Goal: Transaction & Acquisition: Purchase product/service

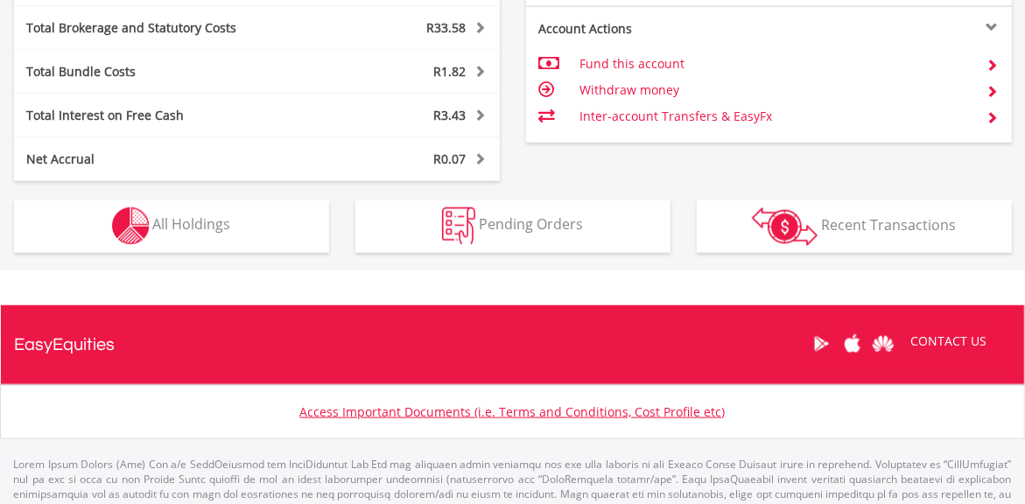
scroll to position [993, 0]
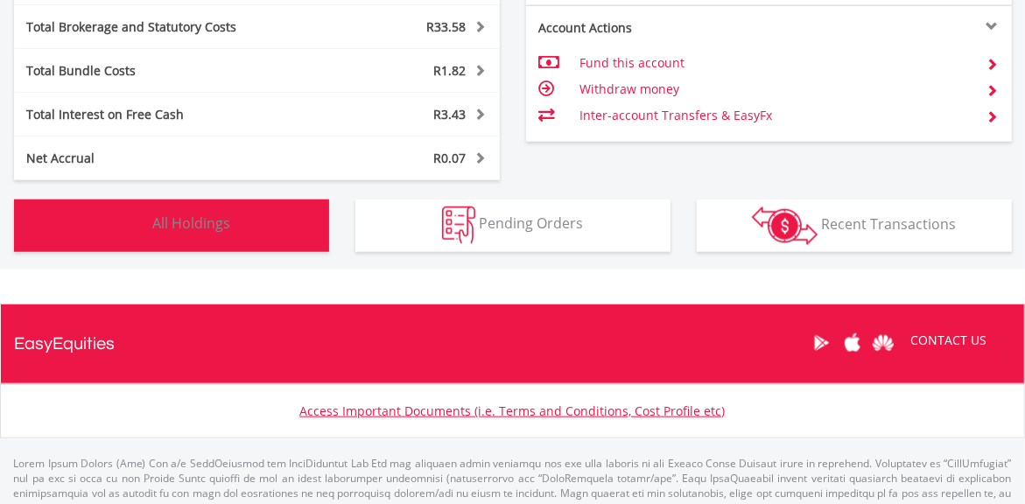
click at [259, 245] on button "Holdings All Holdings" at bounding box center [171, 226] width 315 height 53
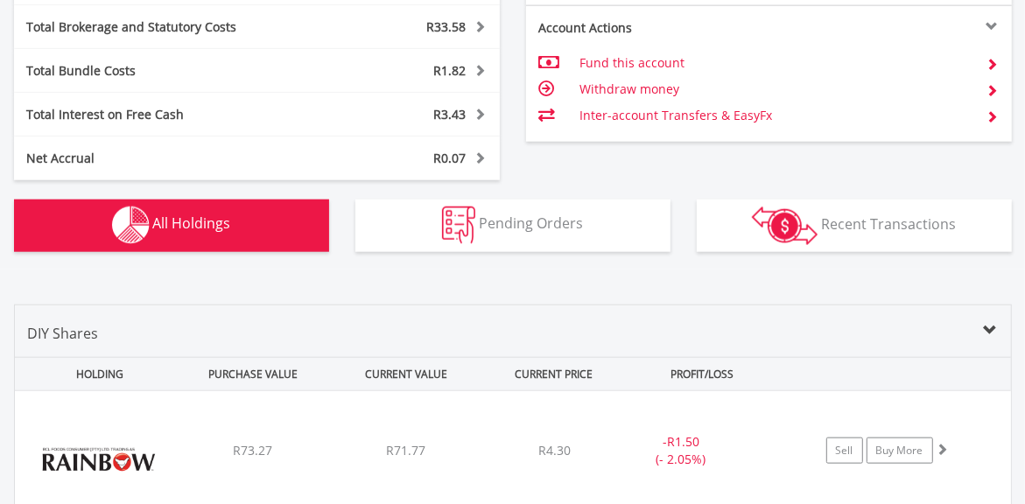
scroll to position [1296, 0]
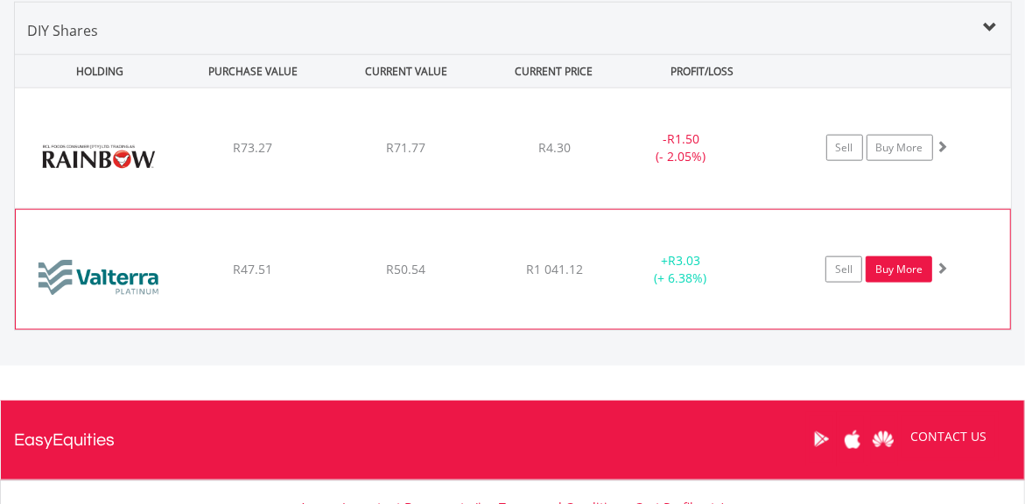
click at [905, 263] on link "Buy More" at bounding box center [899, 269] width 67 height 26
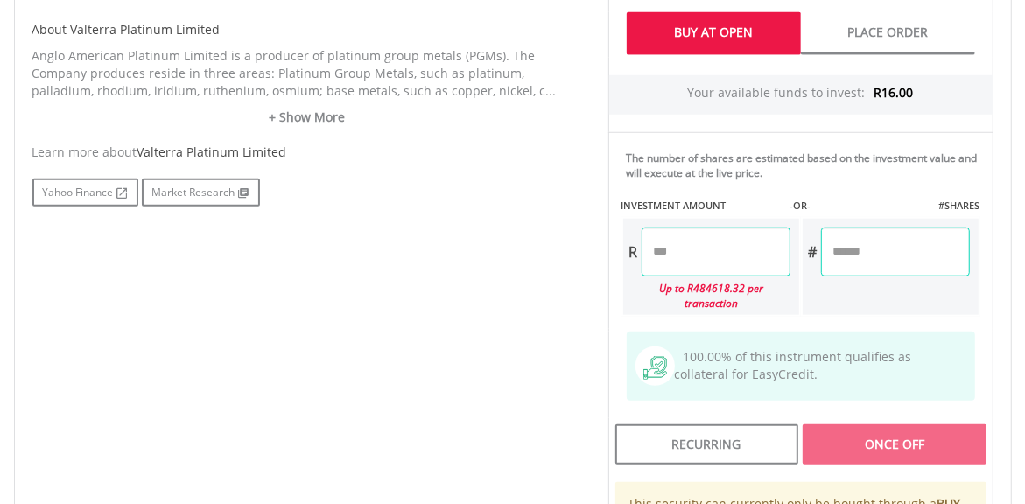
scroll to position [873, 0]
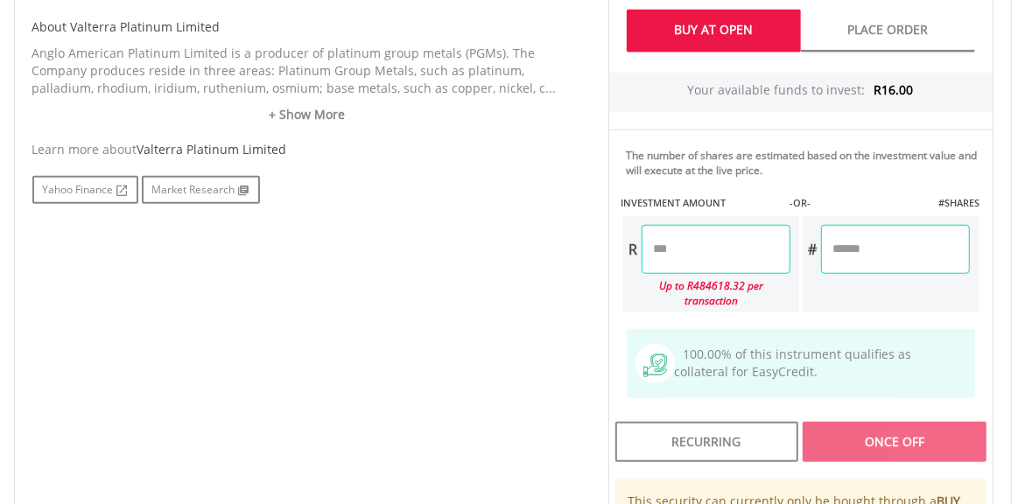
click at [727, 252] on input "number" at bounding box center [716, 249] width 149 height 49
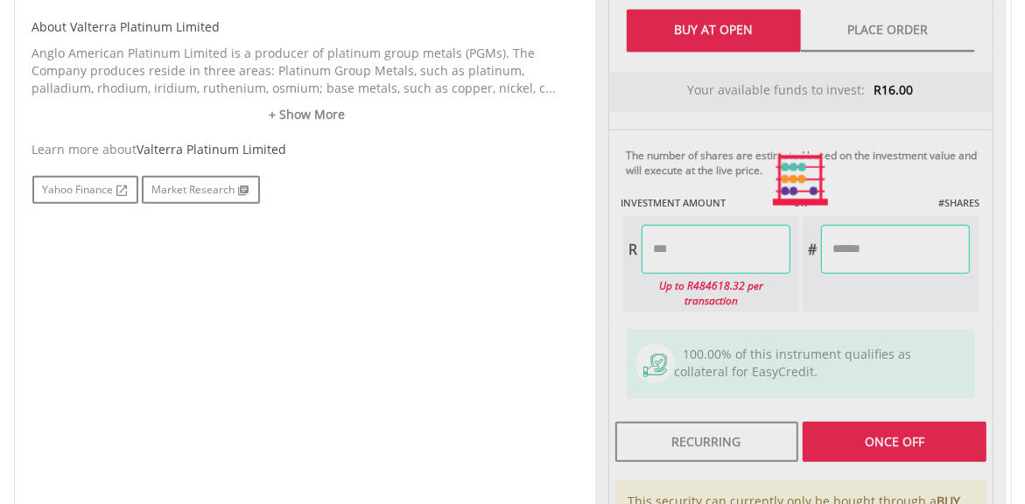
type input "*****"
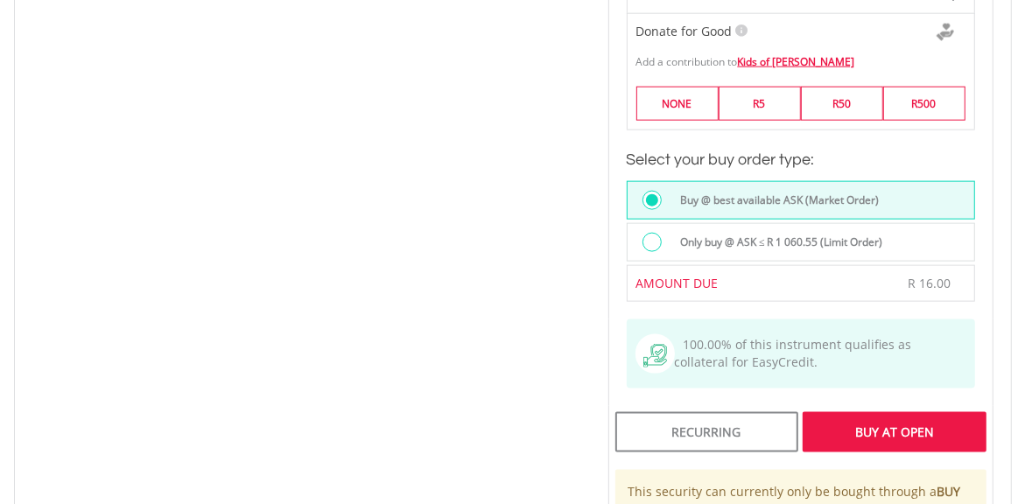
scroll to position [1315, 0]
click at [890, 438] on div "Buy At Open" at bounding box center [894, 431] width 183 height 40
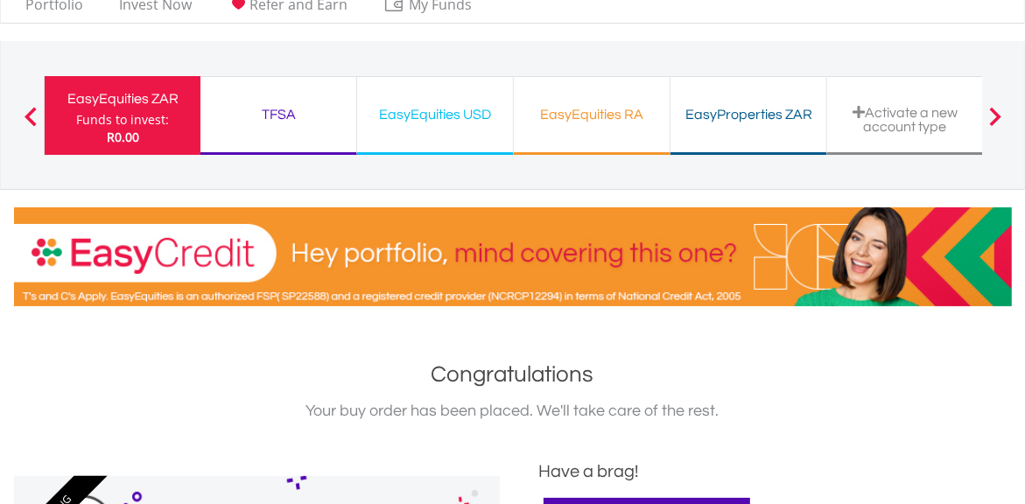
scroll to position [96, 0]
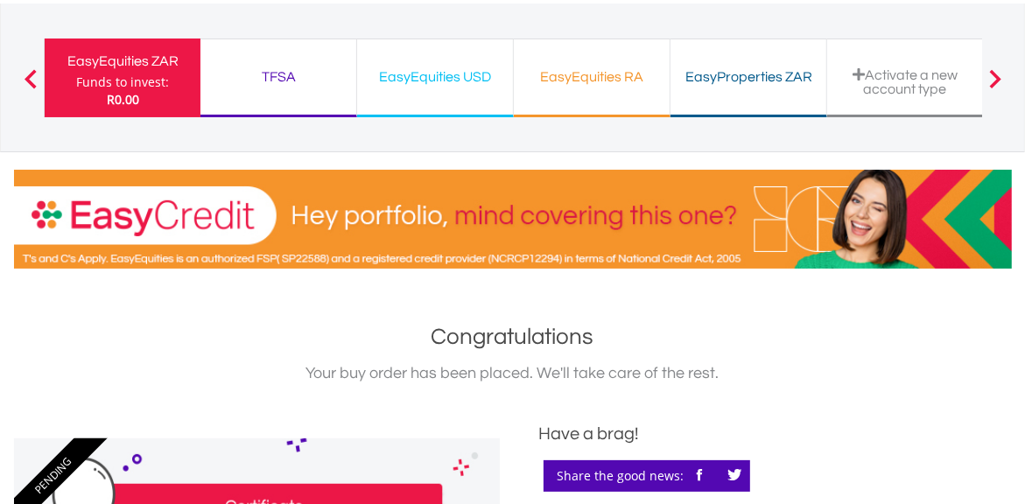
click at [749, 82] on div "EasyProperties ZAR" at bounding box center [748, 77] width 135 height 25
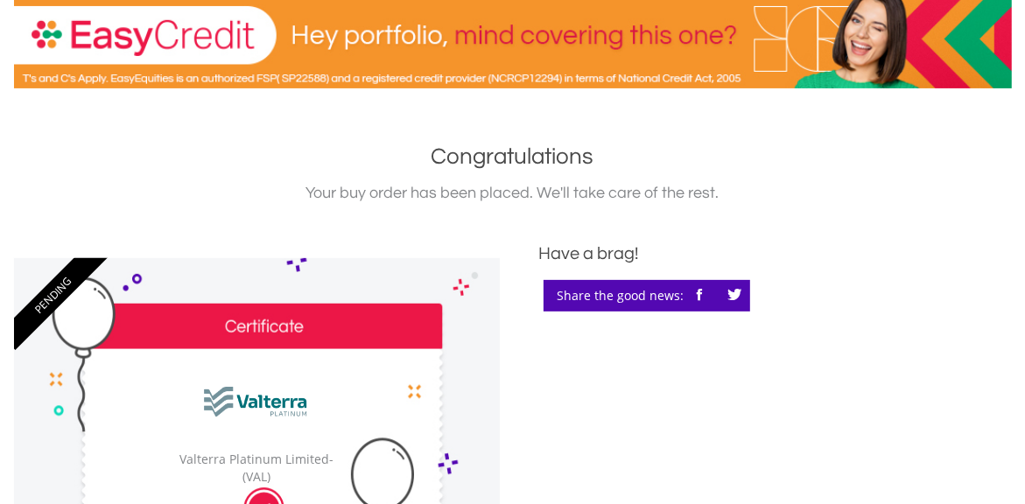
scroll to position [0, 0]
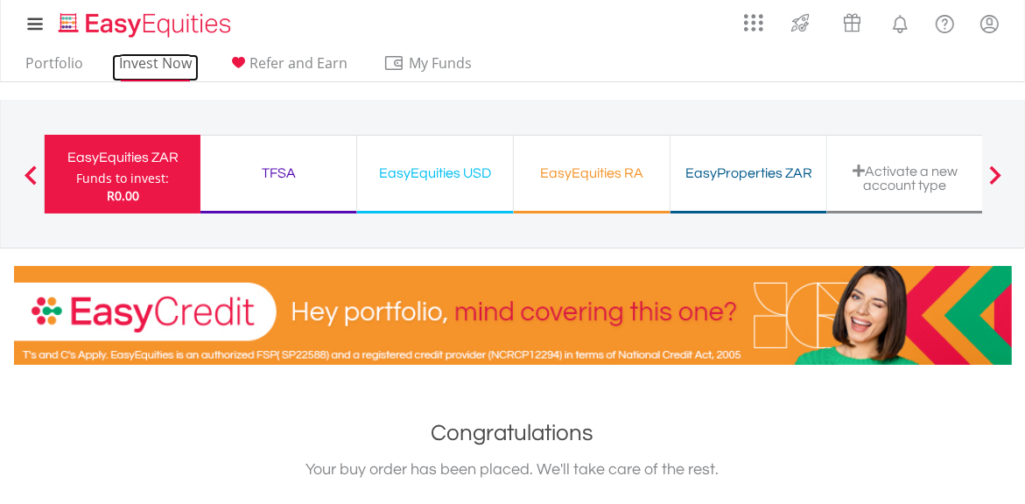
click at [163, 54] on link "Invest Now" at bounding box center [155, 67] width 87 height 27
